Goal: Task Accomplishment & Management: Manage account settings

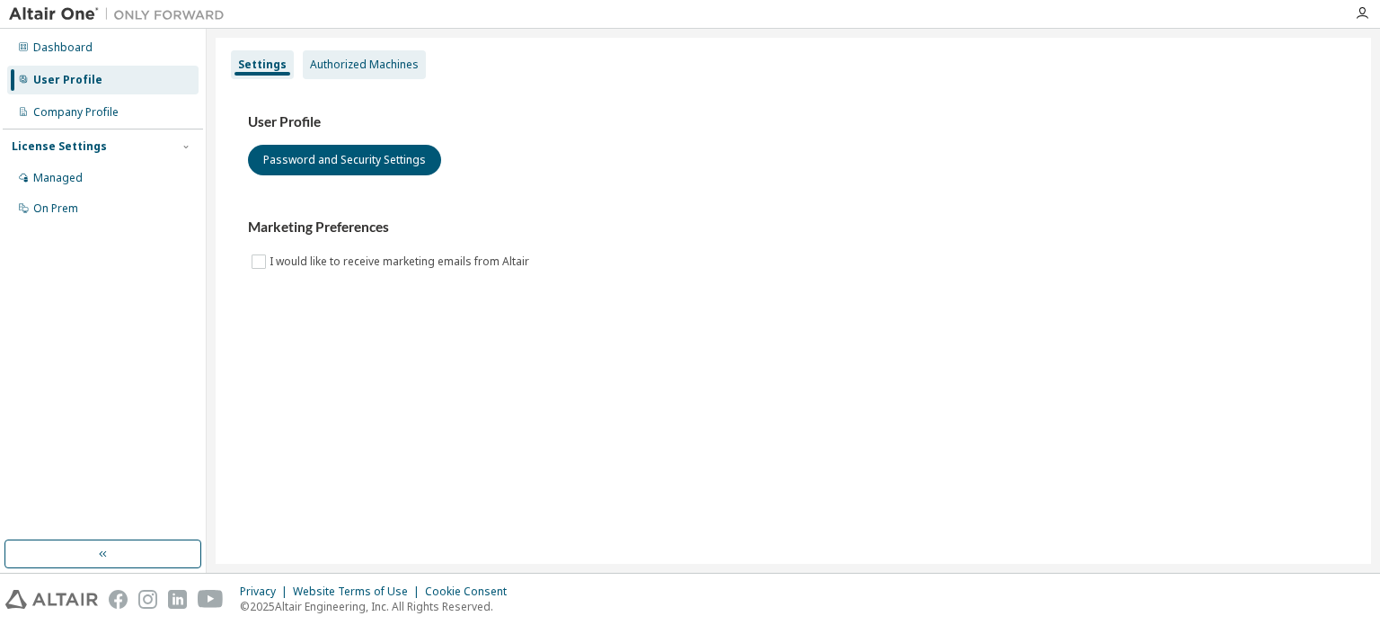
click at [349, 71] on div "Authorized Machines" at bounding box center [364, 65] width 109 height 14
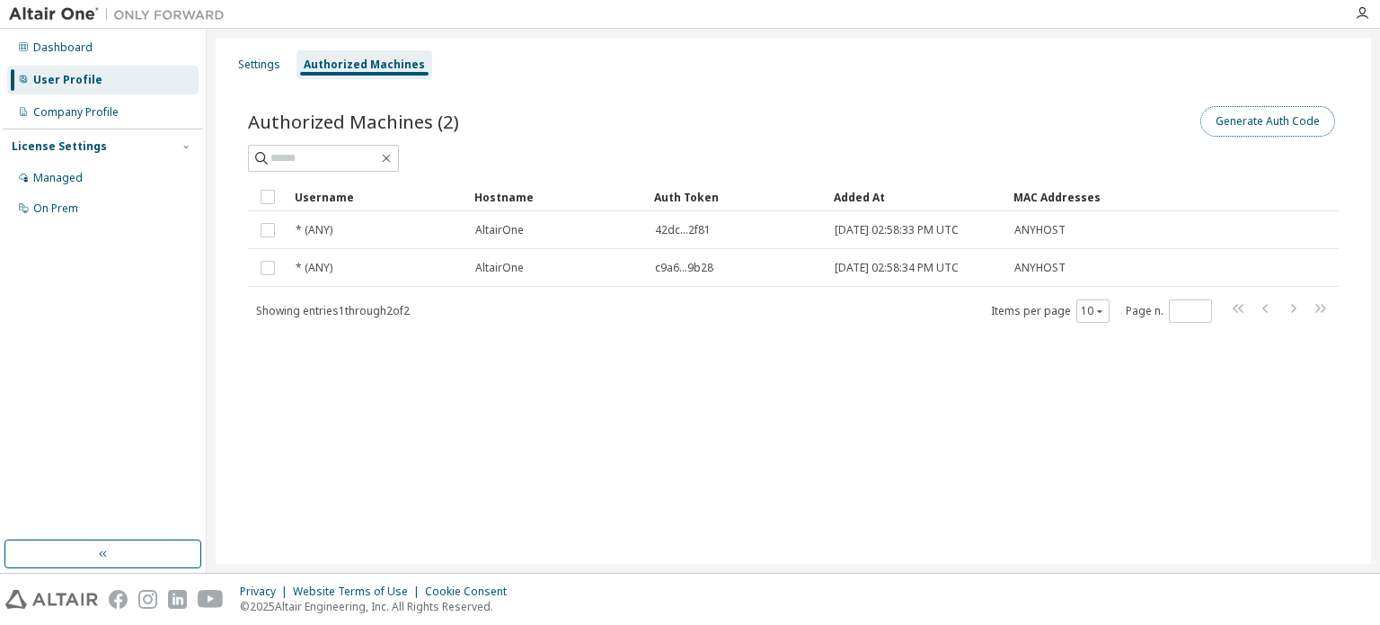
click at [1269, 126] on button "Generate Auth Code" at bounding box center [1268, 121] width 135 height 31
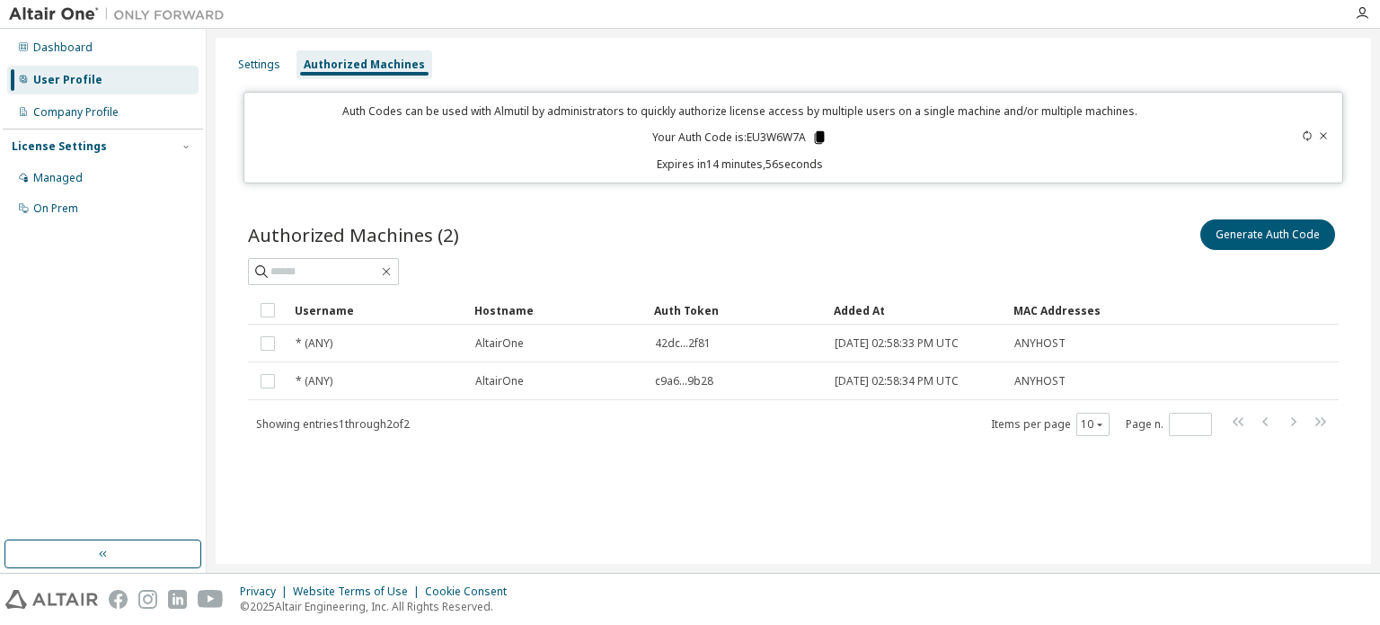
click at [819, 134] on icon at bounding box center [819, 137] width 10 height 13
